Goal: Navigation & Orientation: Find specific page/section

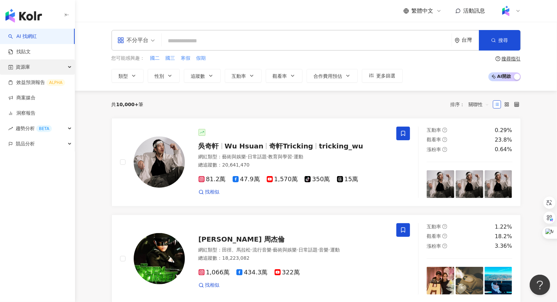
click at [68, 68] on div "資源庫" at bounding box center [37, 66] width 75 height 15
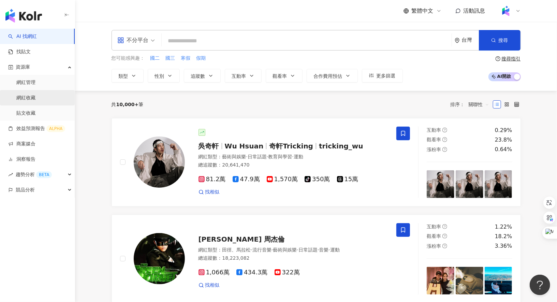
click at [35, 98] on link "網紅收藏" at bounding box center [25, 97] width 19 height 7
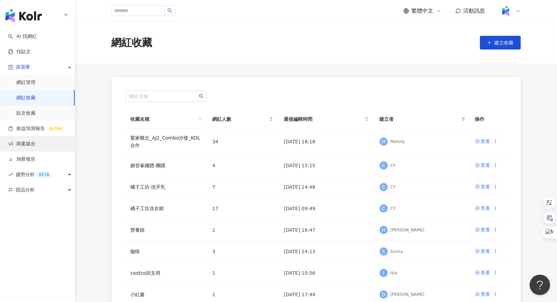
click at [35, 143] on link "商案媒合" at bounding box center [21, 144] width 27 height 7
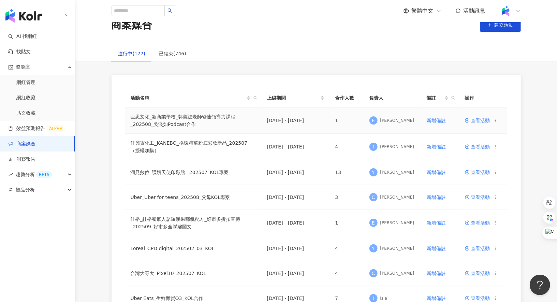
scroll to position [21, 0]
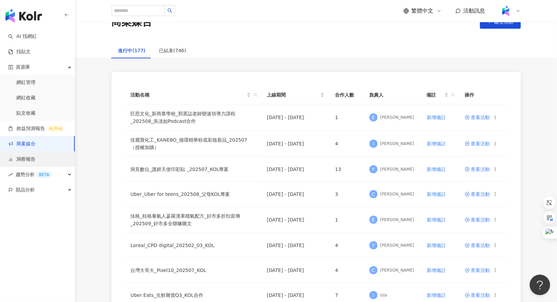
click at [35, 159] on link "洞察報告" at bounding box center [21, 159] width 27 height 7
